Goal: Browse casually

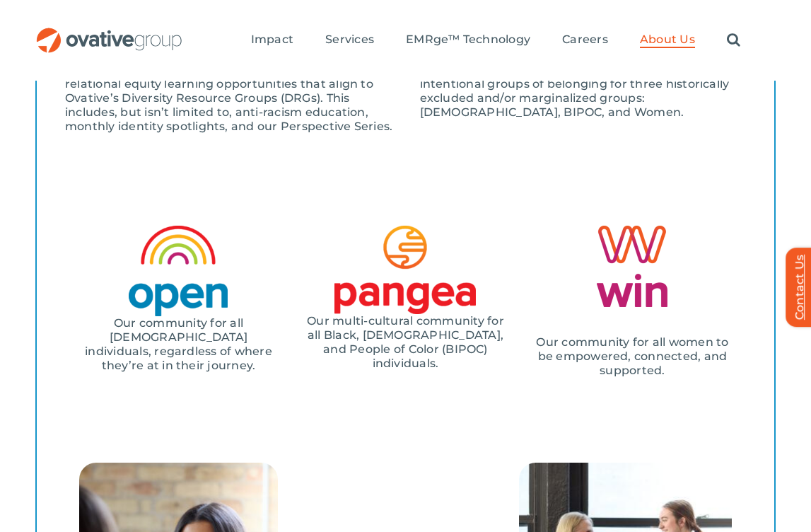
scroll to position [1841, 0]
click at [233, 27] on div "Search for: * Toggle Navigation Impact Expert Insights Case Studies Awards & Pr…" at bounding box center [461, 40] width 557 height 45
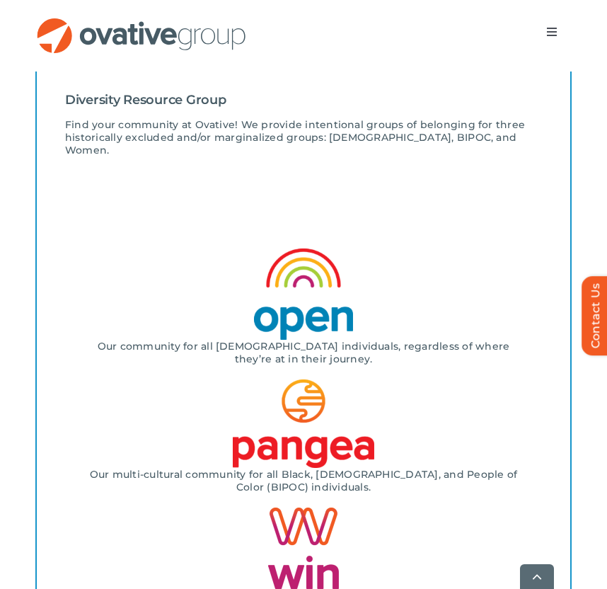
scroll to position [2554, 0]
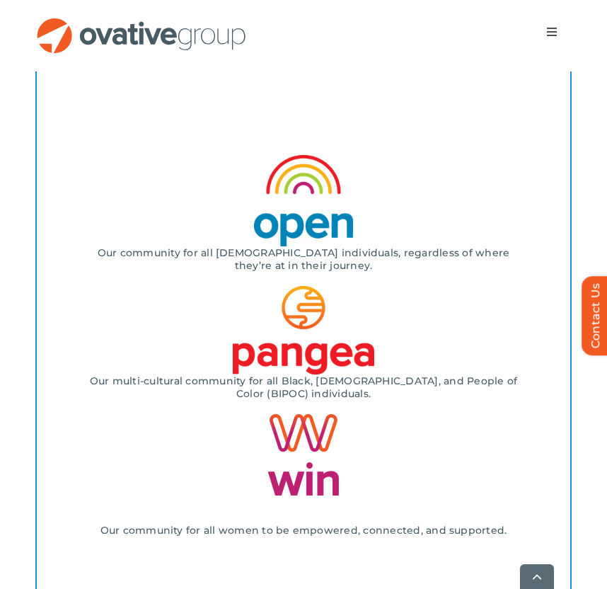
click at [277, 183] on img at bounding box center [303, 200] width 99 height 91
click at [294, 180] on img at bounding box center [303, 200] width 99 height 91
click at [332, 182] on img at bounding box center [303, 200] width 99 height 91
click at [328, 218] on img at bounding box center [303, 200] width 99 height 91
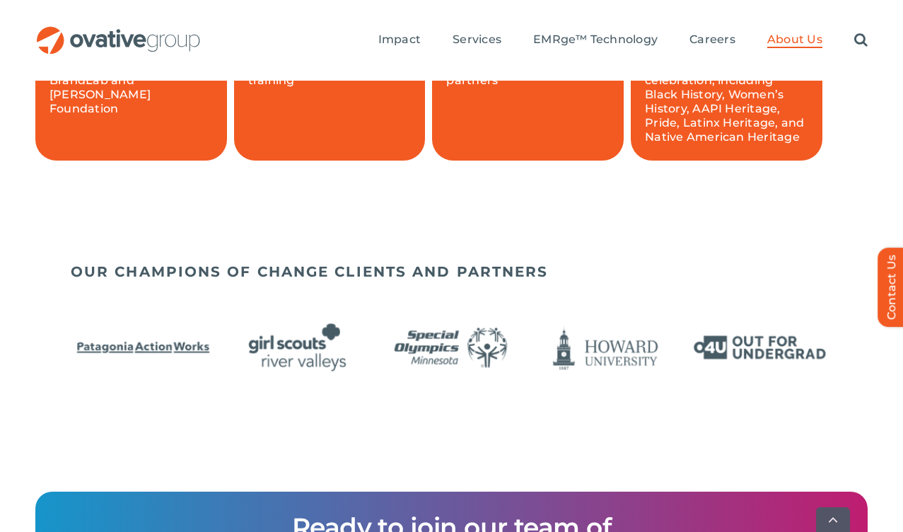
scroll to position [1279, 0]
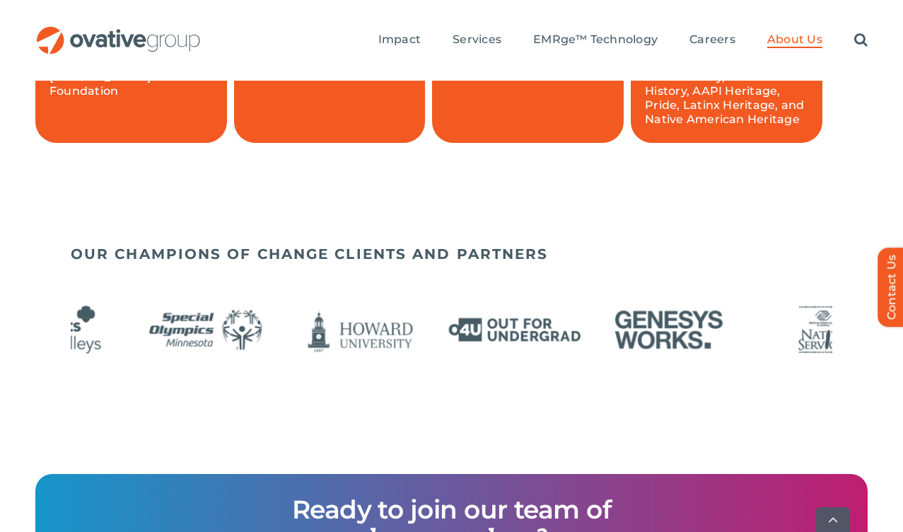
click at [288, 346] on img "9 / 24" at bounding box center [360, 329] width 145 height 59
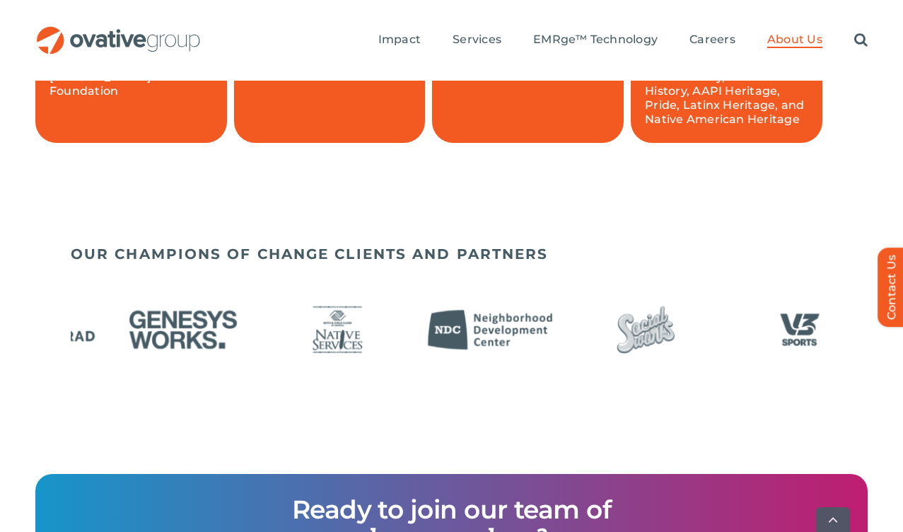
click at [0, 376] on div "OUR CHAMPIONS OF CHANGE CLIENTS AND PARTNERS" at bounding box center [451, 339] width 903 height 236
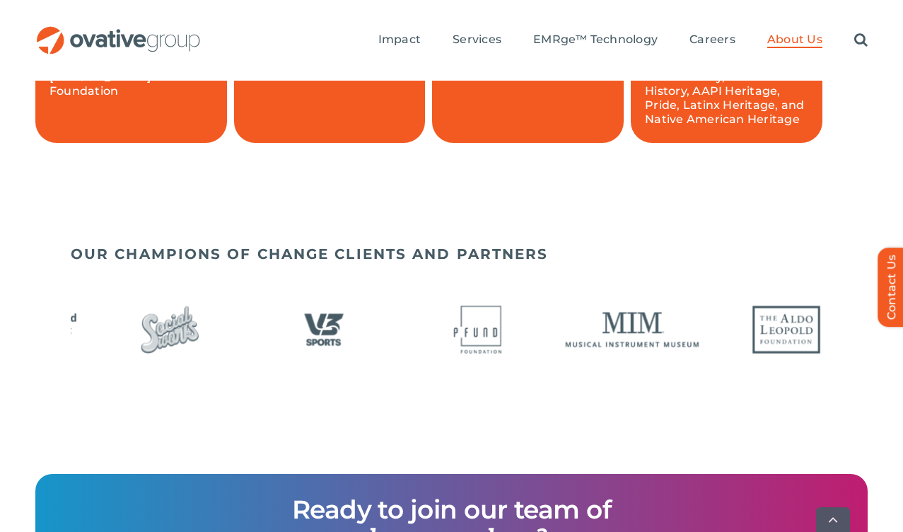
click at [251, 327] on img "15 / 24" at bounding box center [323, 329] width 145 height 59
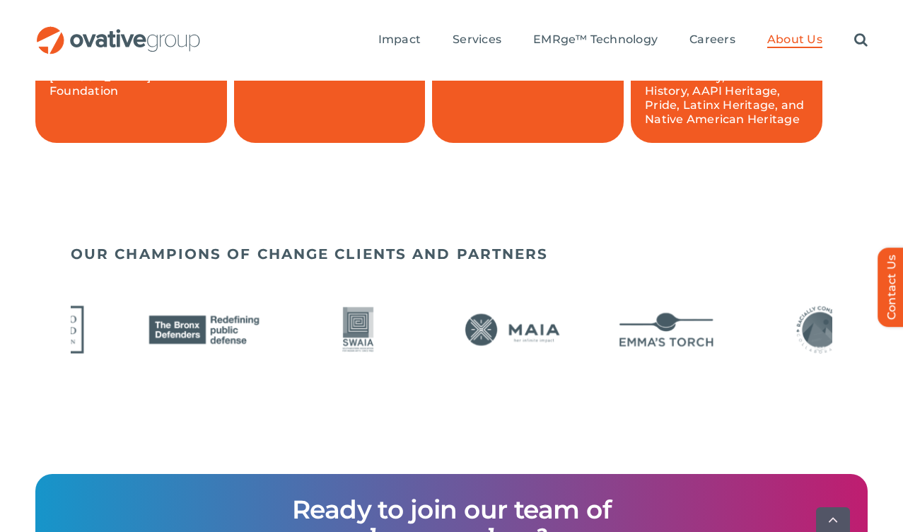
click at [297, 338] on img "20 / 24" at bounding box center [358, 329] width 145 height 59
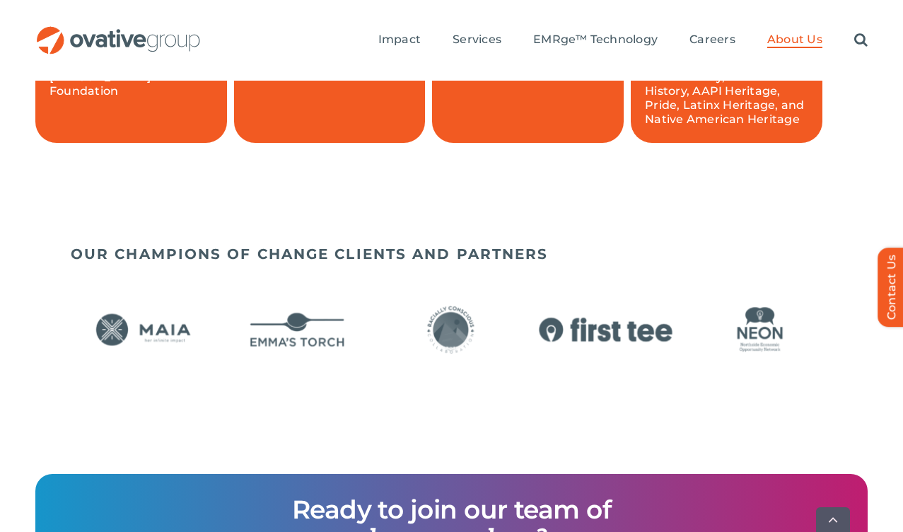
click at [313, 329] on img "22 / 24" at bounding box center [297, 329] width 145 height 59
